Goal: Complete application form

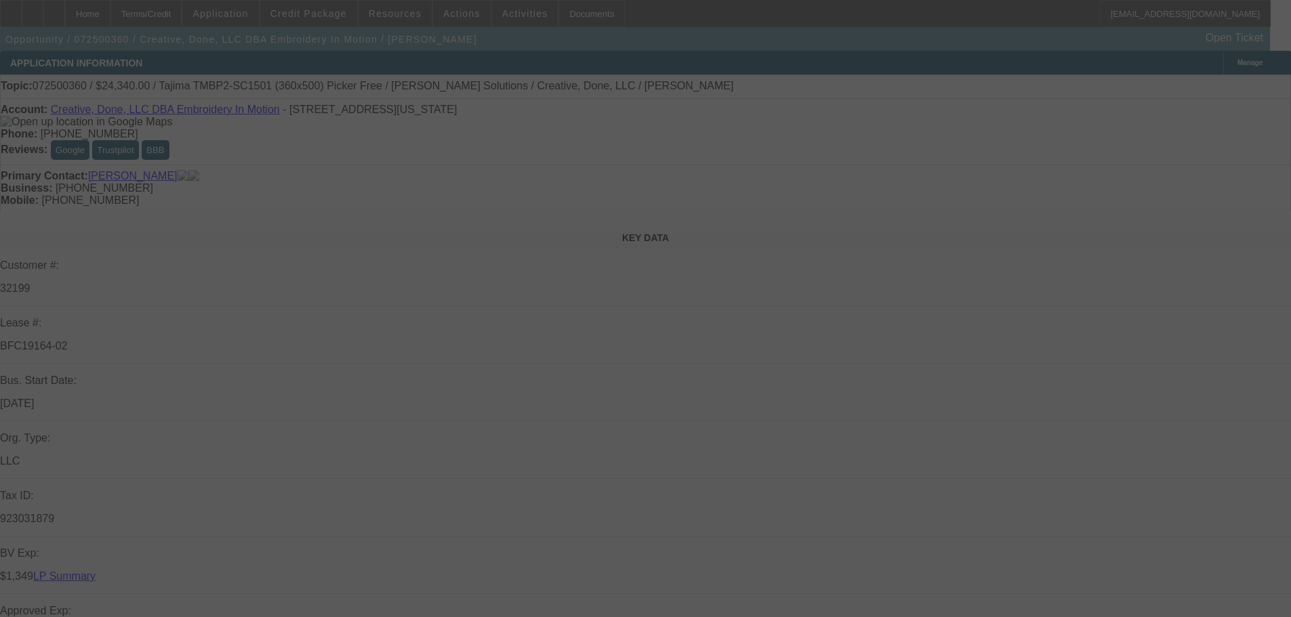
select select "0"
select select "2"
select select "0.1"
select select "0"
select select "2"
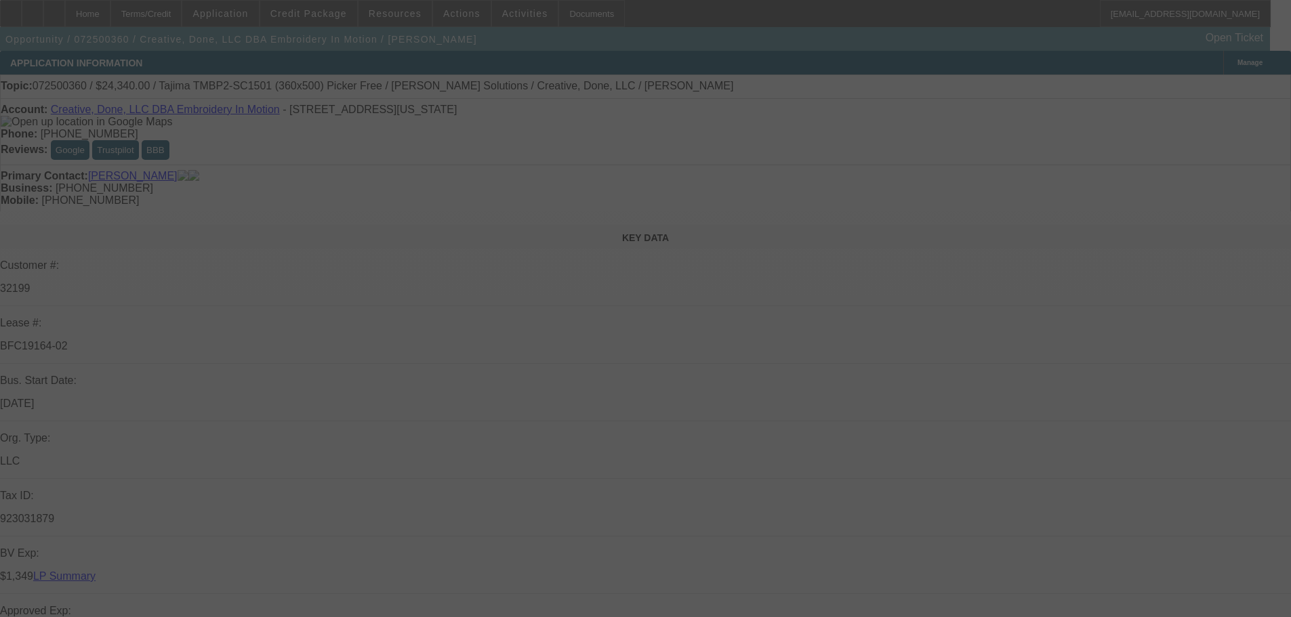
select select "0.1"
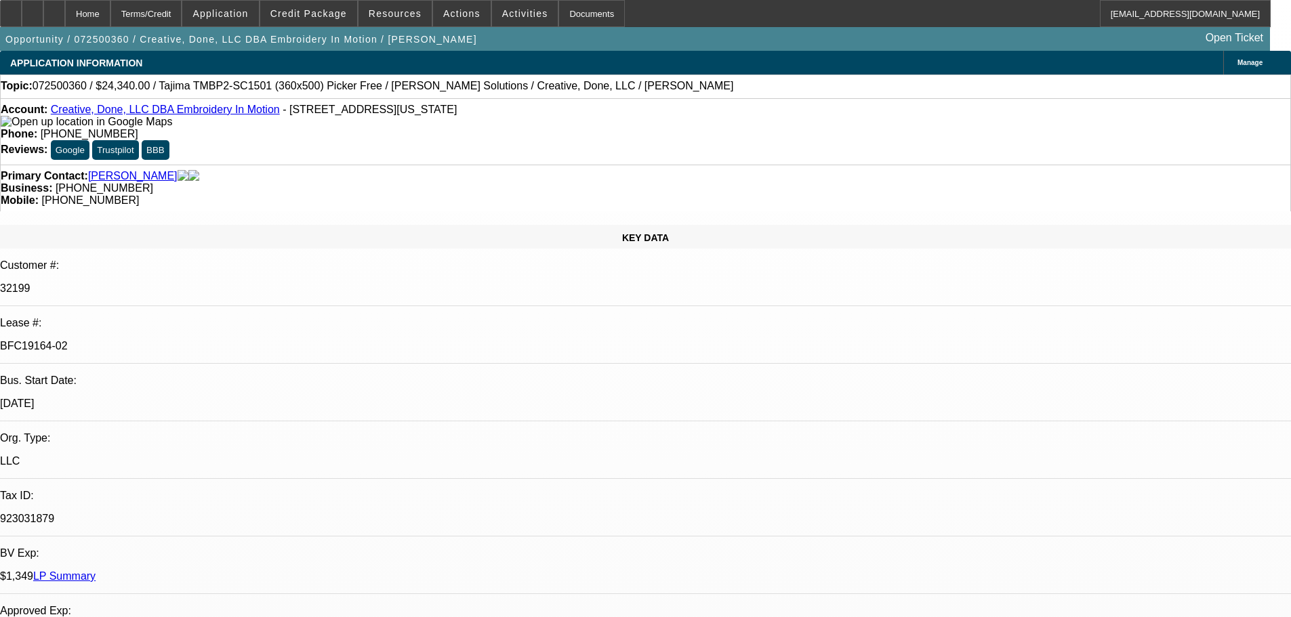
select select "2"
select select "4"
select select "2"
select select "4"
click at [571, 11] on div "Documents" at bounding box center [591, 13] width 66 height 27
